Goal: Register for event/course

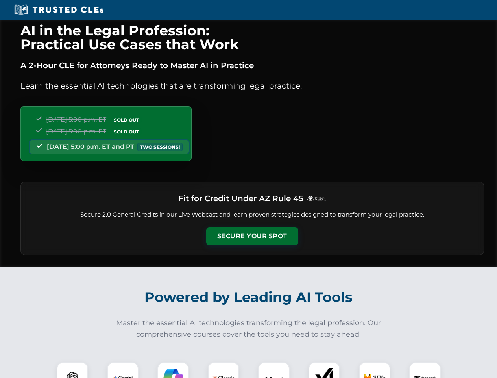
click at [252, 236] on button "Secure Your Spot" at bounding box center [252, 236] width 92 height 18
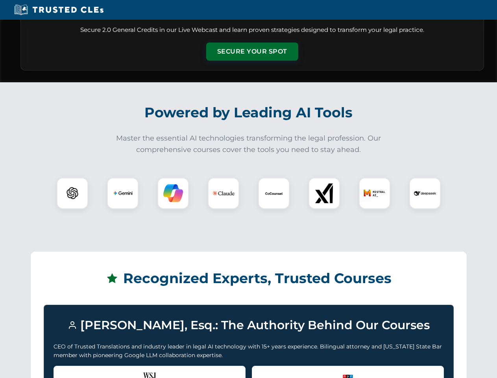
click at [123, 370] on div "Recognized by the WSJ [PERSON_NAME] was featured for his expertise in AI legal …" at bounding box center [149, 380] width 192 height 31
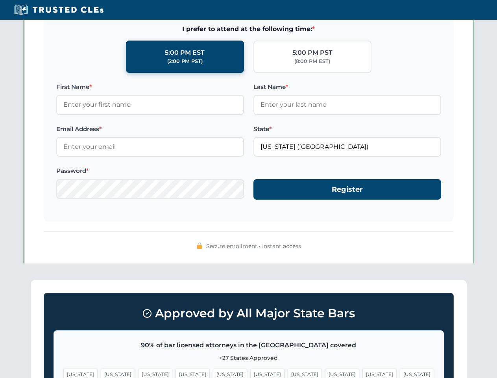
click at [288, 370] on span "[US_STATE]" at bounding box center [305, 373] width 34 height 11
click at [362, 370] on span "[US_STATE]" at bounding box center [379, 373] width 34 height 11
